Goal: Task Accomplishment & Management: Use online tool/utility

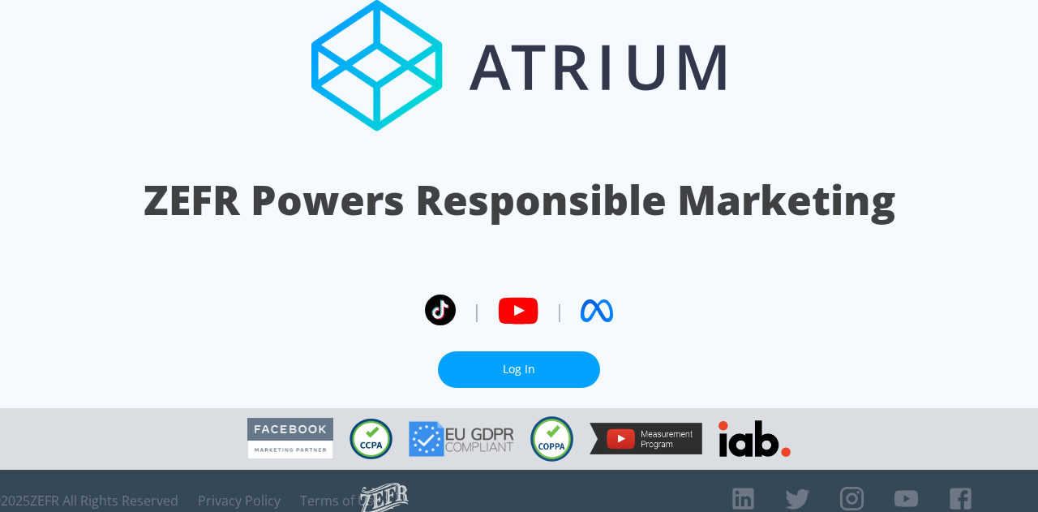
click at [498, 351] on link "Log In" at bounding box center [519, 369] width 162 height 36
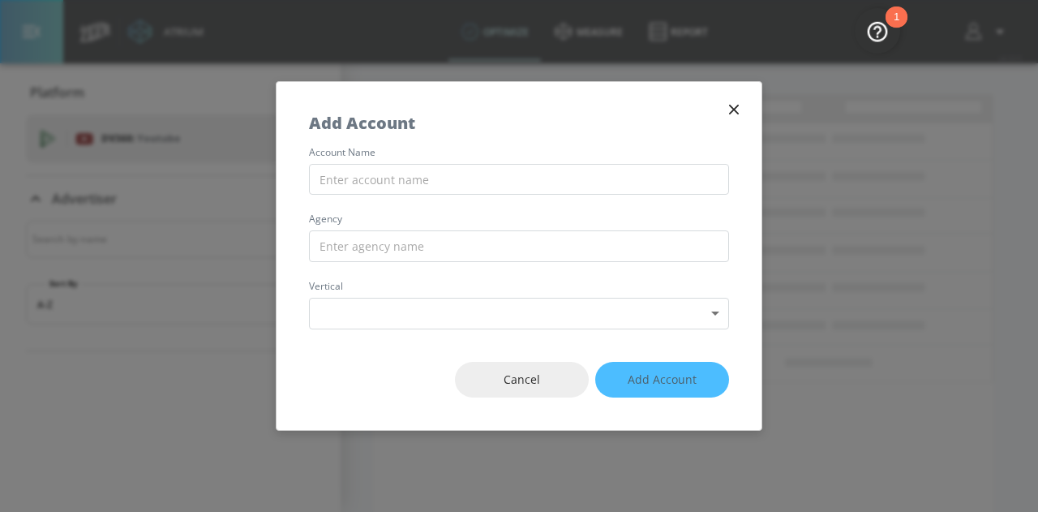
click at [733, 111] on icon "button" at bounding box center [734, 110] width 10 height 10
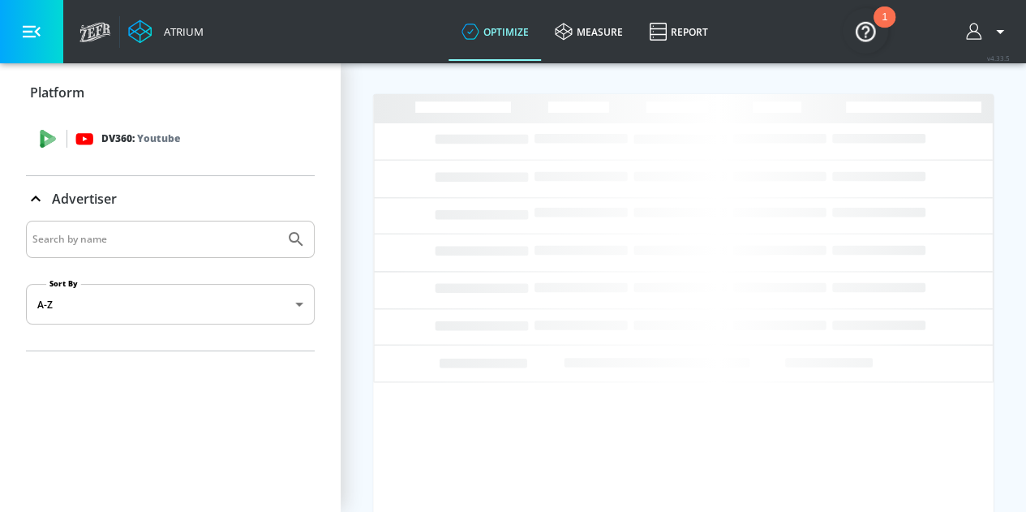
click at [156, 144] on p "Youtube" at bounding box center [158, 138] width 43 height 17
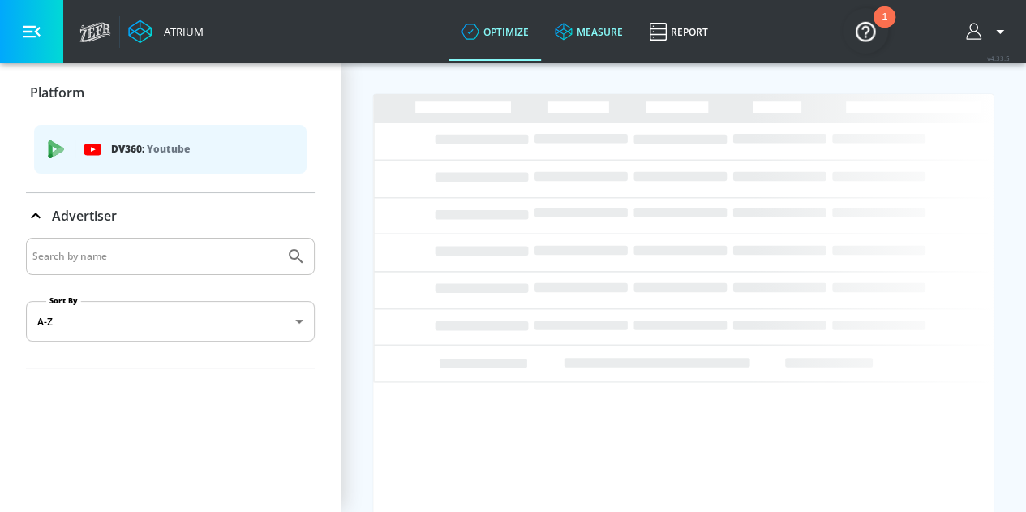
click at [620, 38] on link "measure" at bounding box center [589, 31] width 94 height 58
